Goal: Use online tool/utility

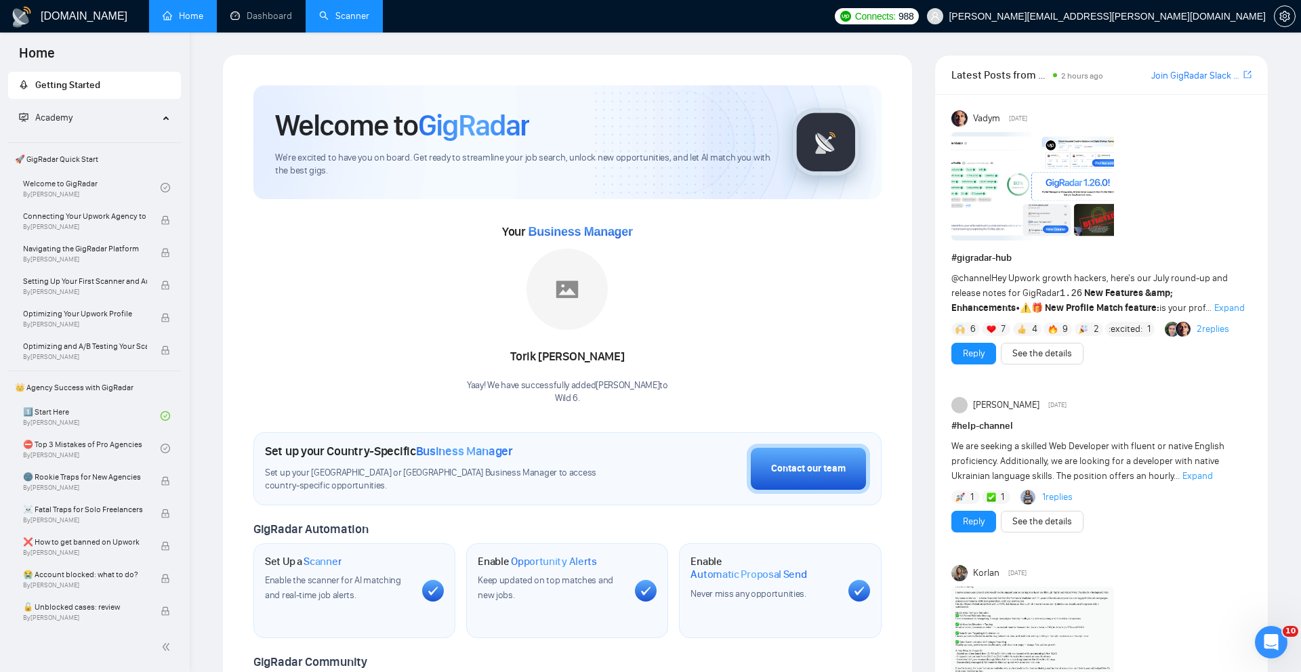
click at [342, 15] on link "Scanner" at bounding box center [344, 16] width 50 height 12
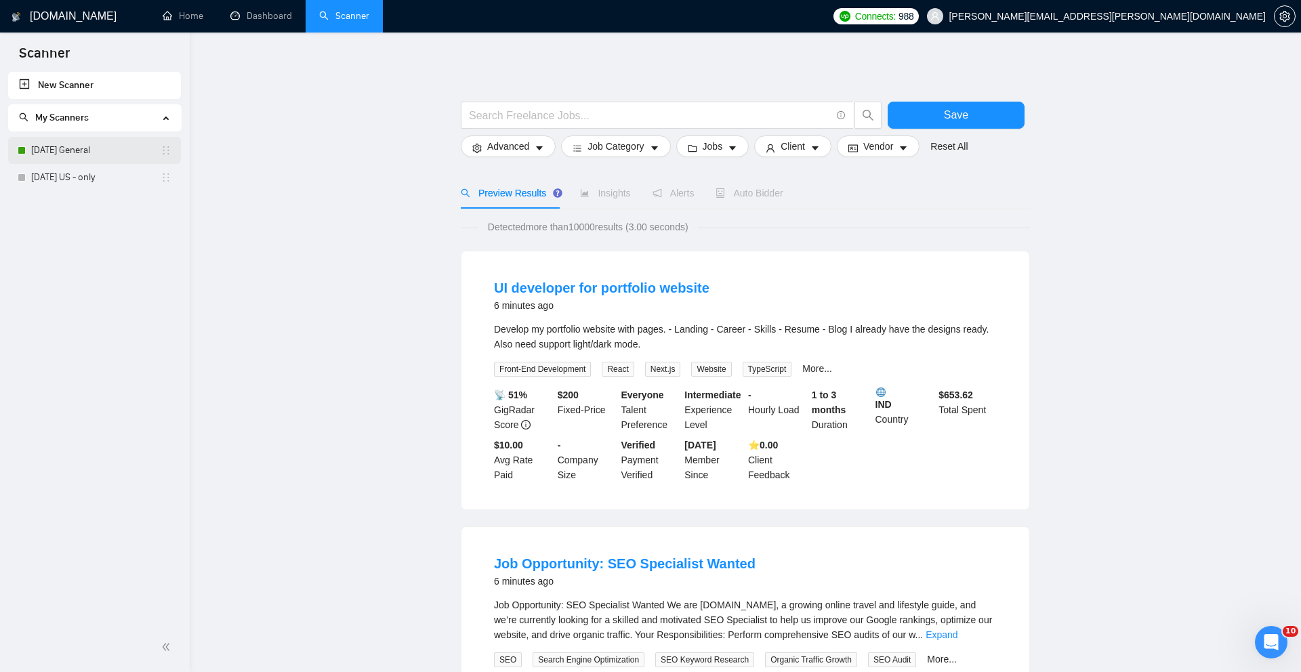
click at [68, 151] on link "[DATE] General" at bounding box center [95, 150] width 129 height 27
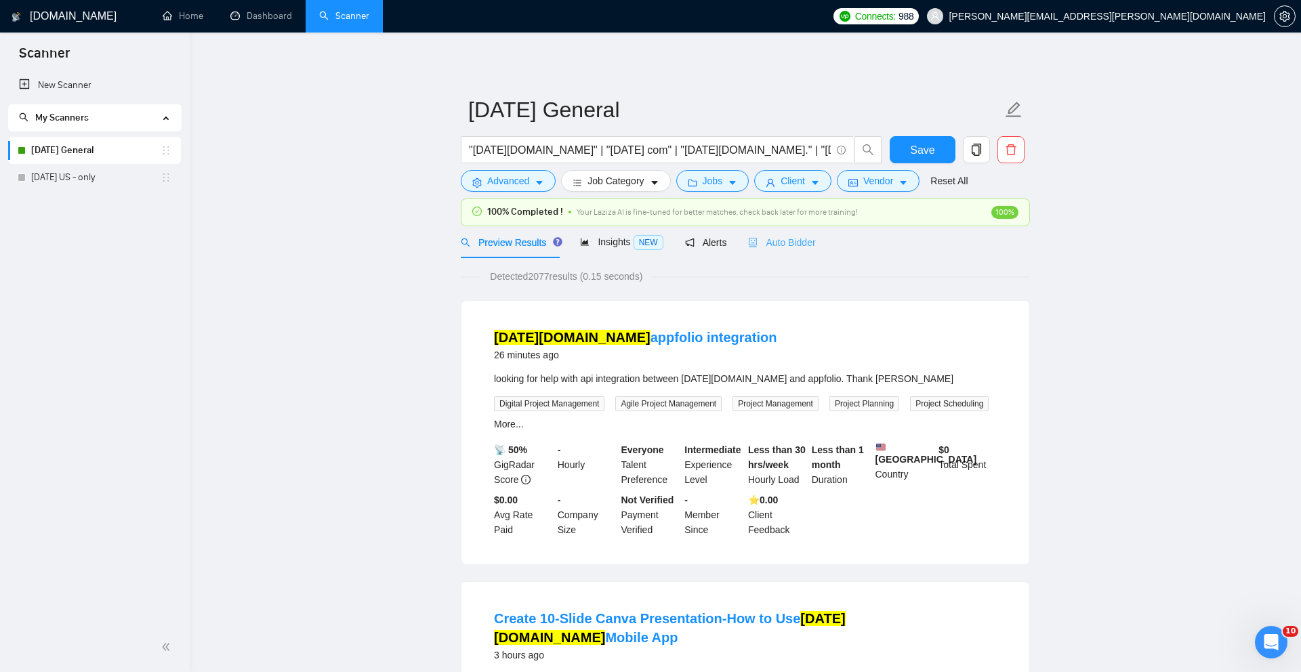
drag, startPoint x: 784, startPoint y: 255, endPoint x: 791, endPoint y: 245, distance: 12.6
click at [787, 252] on div "Auto Bidder" at bounding box center [781, 242] width 67 height 32
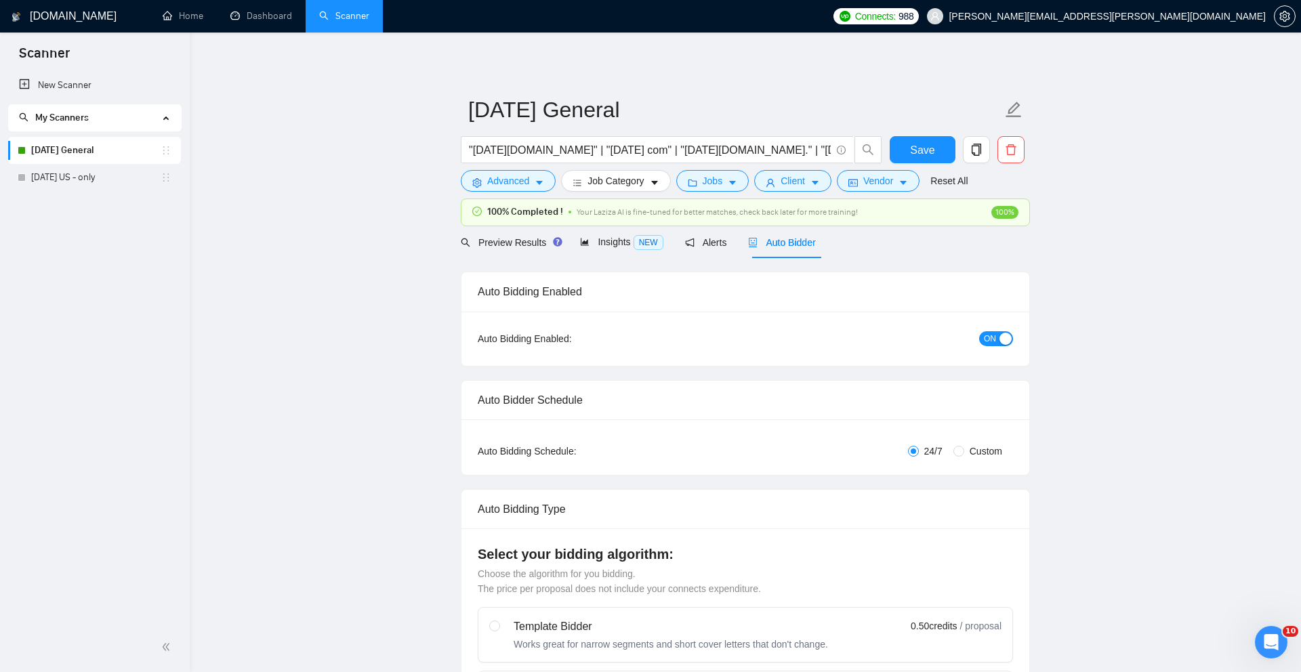
checkbox input "true"
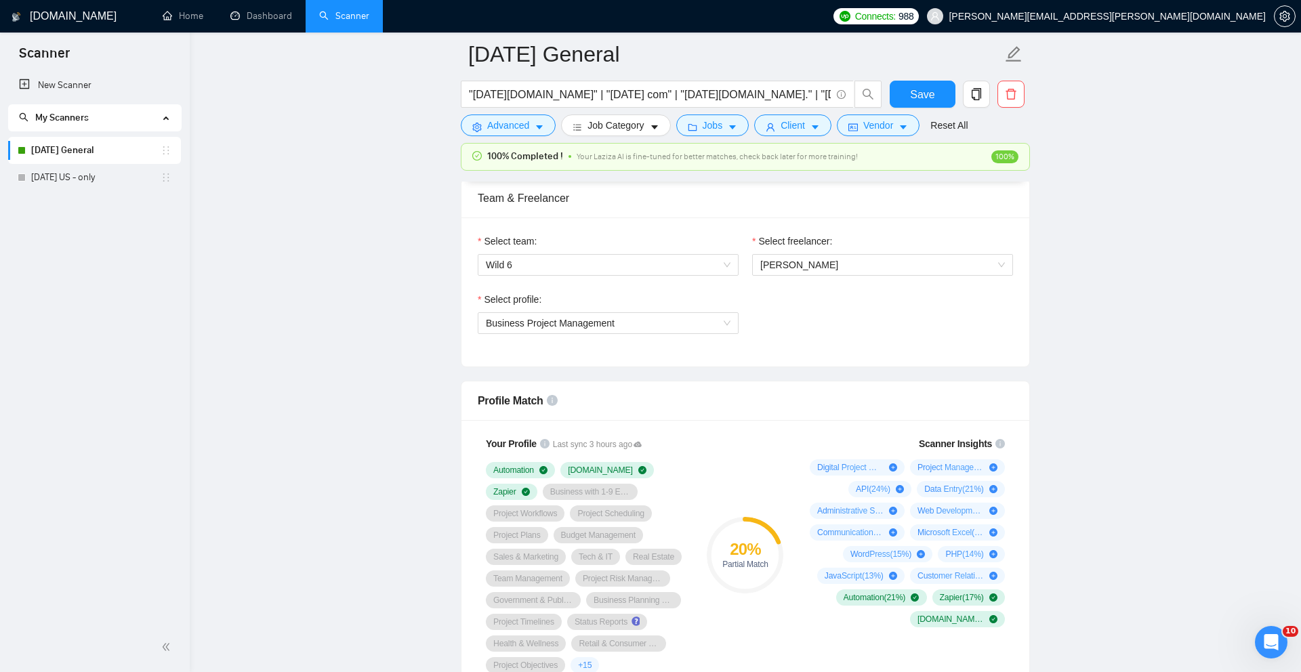
scroll to position [297, 0]
